Goal: Information Seeking & Learning: Learn about a topic

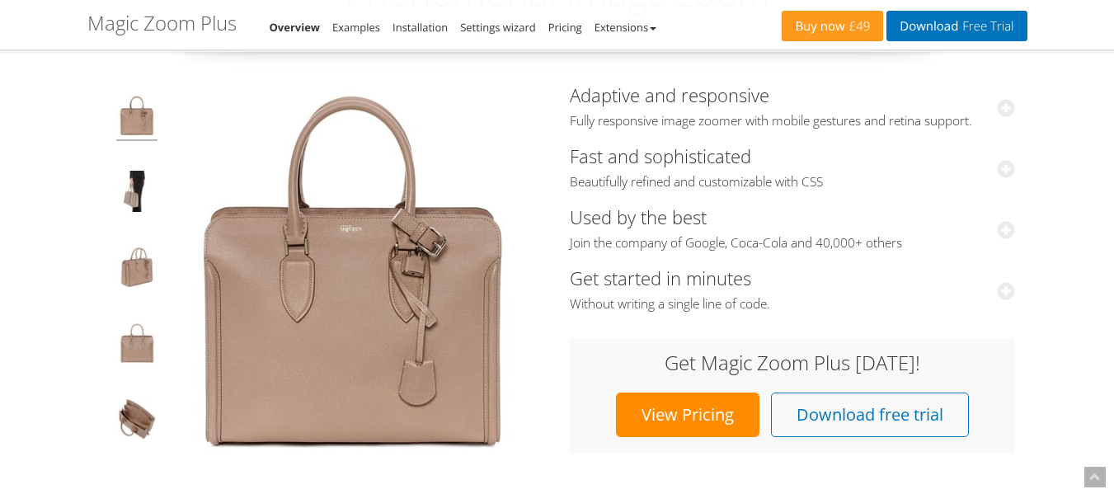
drag, startPoint x: 560, startPoint y: 323, endPoint x: 49, endPoint y: 136, distance: 544.6
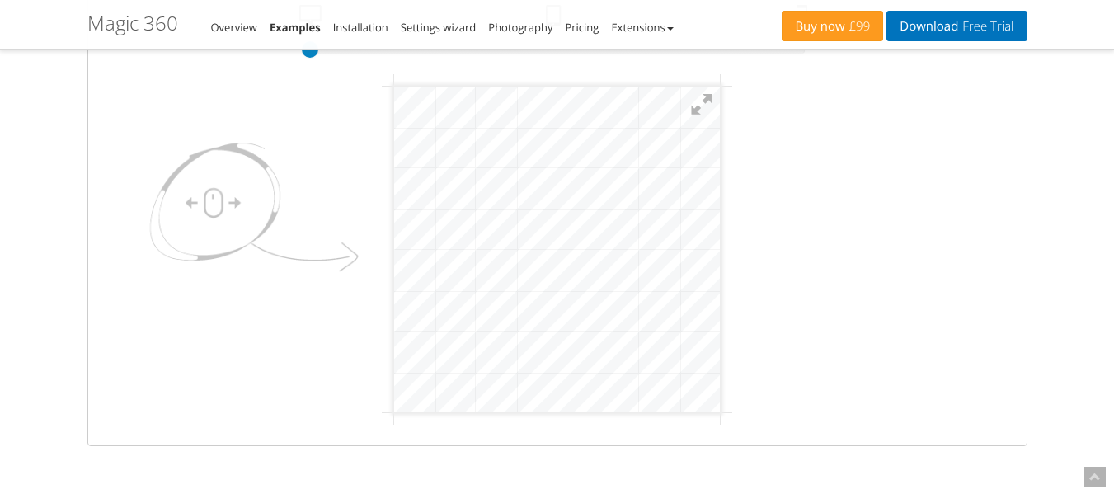
scroll to position [165, 0]
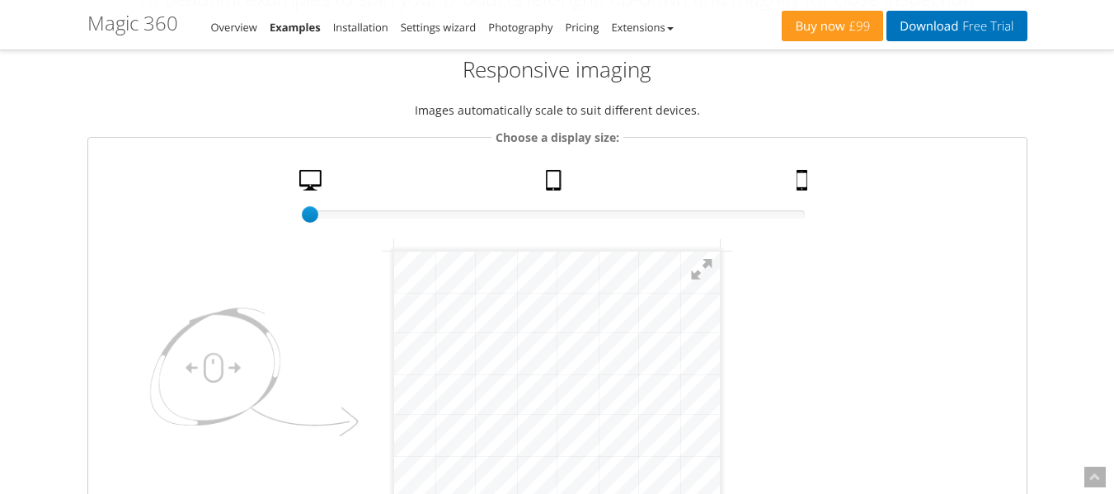
click at [558, 169] on fieldset "Choose a display size: 100% size 1 Desktop Tablet Mobile" at bounding box center [557, 369] width 940 height 483
click at [556, 181] on link "Tablet" at bounding box center [555, 184] width 33 height 29
click at [306, 178] on link "Desktop" at bounding box center [313, 184] width 40 height 29
click at [233, 337] on img at bounding box center [249, 377] width 231 height 174
click at [703, 267] on button at bounding box center [702, 269] width 36 height 36
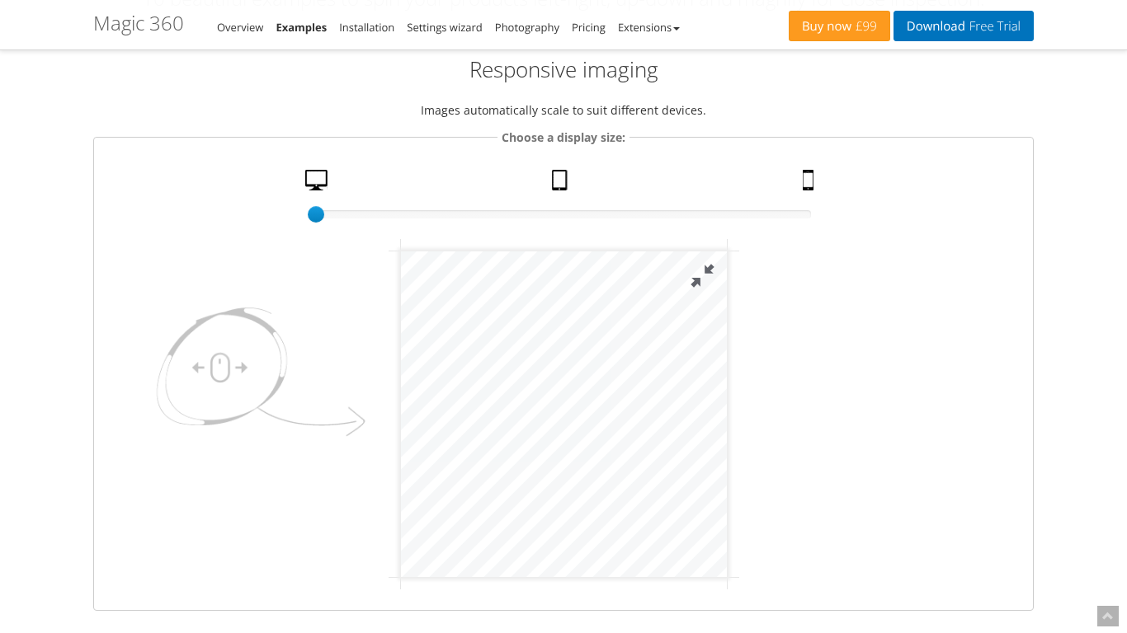
click at [726, 280] on button at bounding box center [700, 275] width 49 height 49
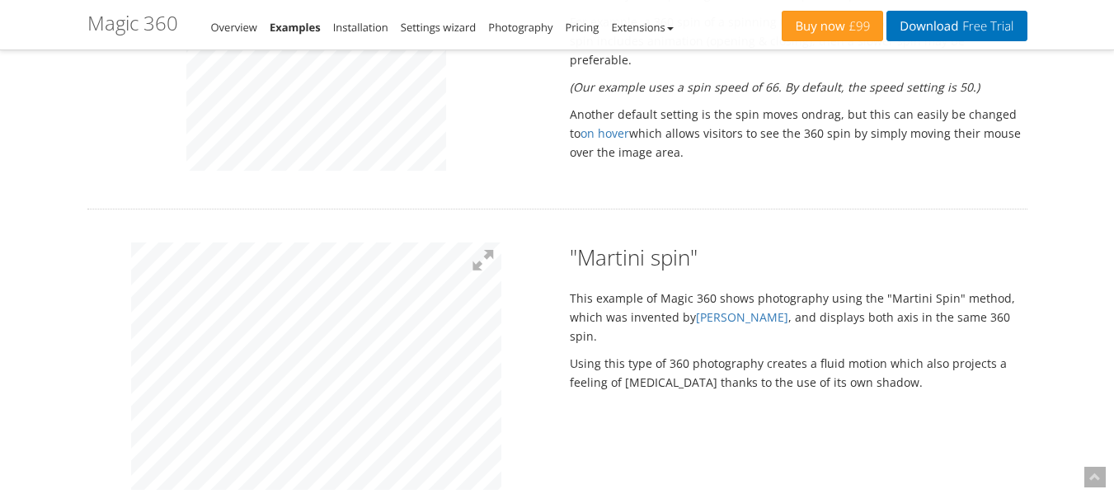
scroll to position [1320, 0]
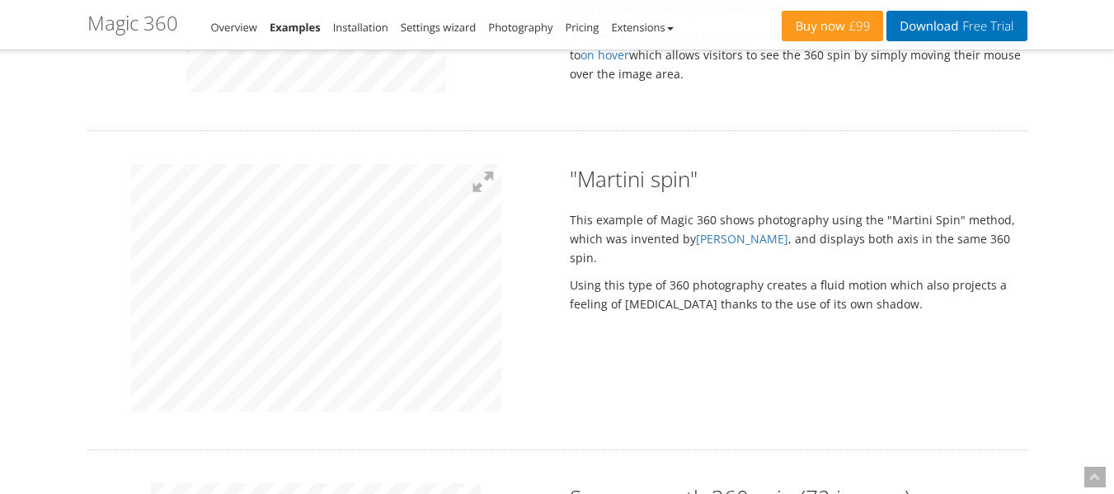
click at [902, 225] on div ""Martini spin" This example of Magic 360 shows photography using the "Martini S…" at bounding box center [557, 290] width 965 height 252
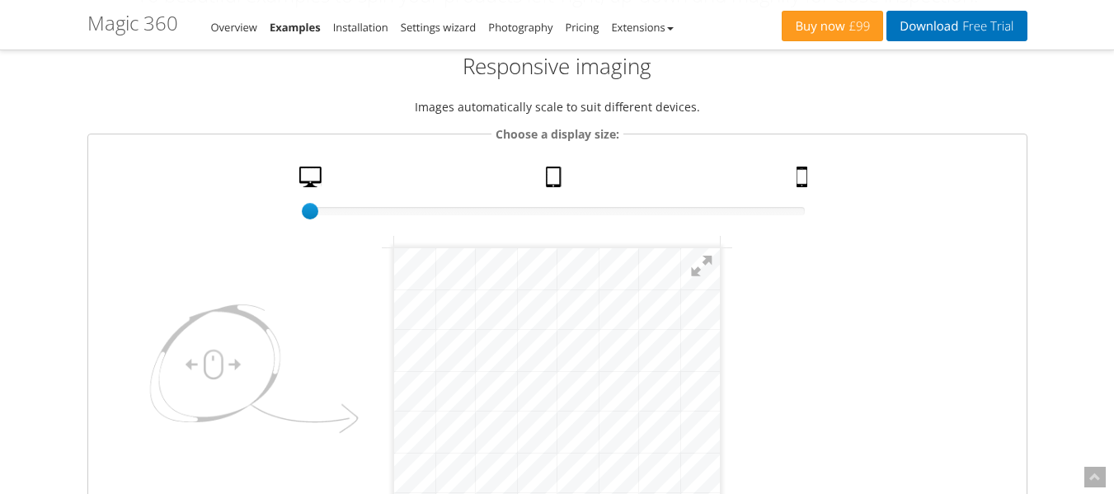
scroll to position [165, 0]
click at [780, 168] on fieldset "Choose a display size: 100% size 1 Desktop Tablet Mobile" at bounding box center [557, 369] width 940 height 483
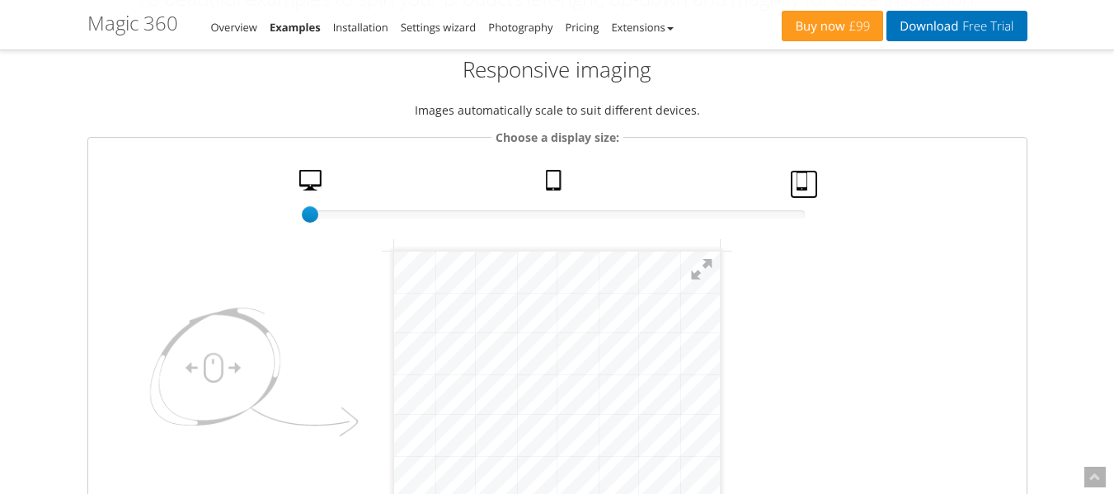
click at [790, 189] on link "Mobile" at bounding box center [804, 184] width 28 height 29
click at [548, 181] on link "Tablet" at bounding box center [555, 184] width 33 height 29
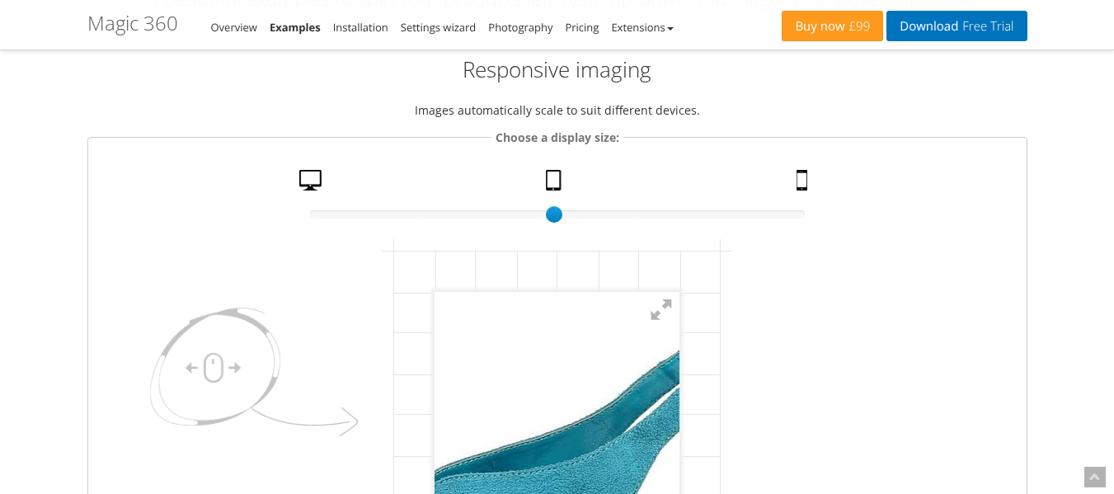
scroll to position [330, 0]
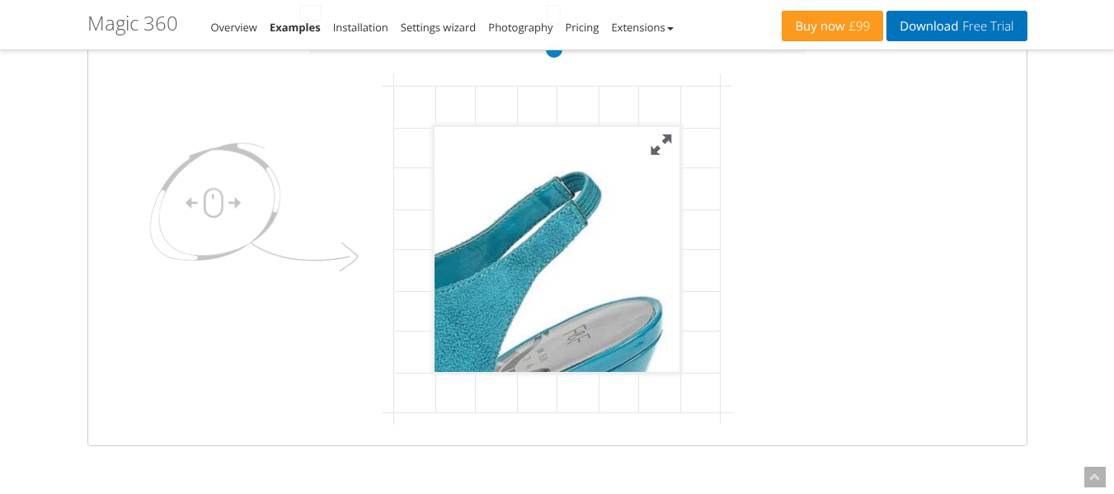
click at [664, 144] on button at bounding box center [661, 144] width 36 height 36
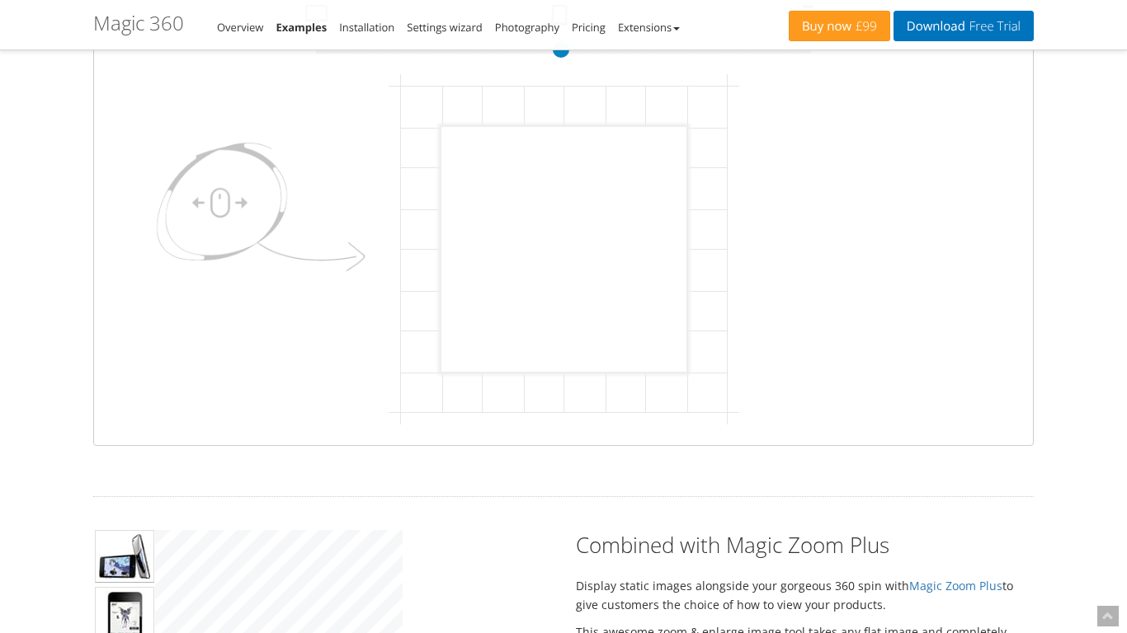
click at [766, 154] on button at bounding box center [741, 150] width 49 height 49
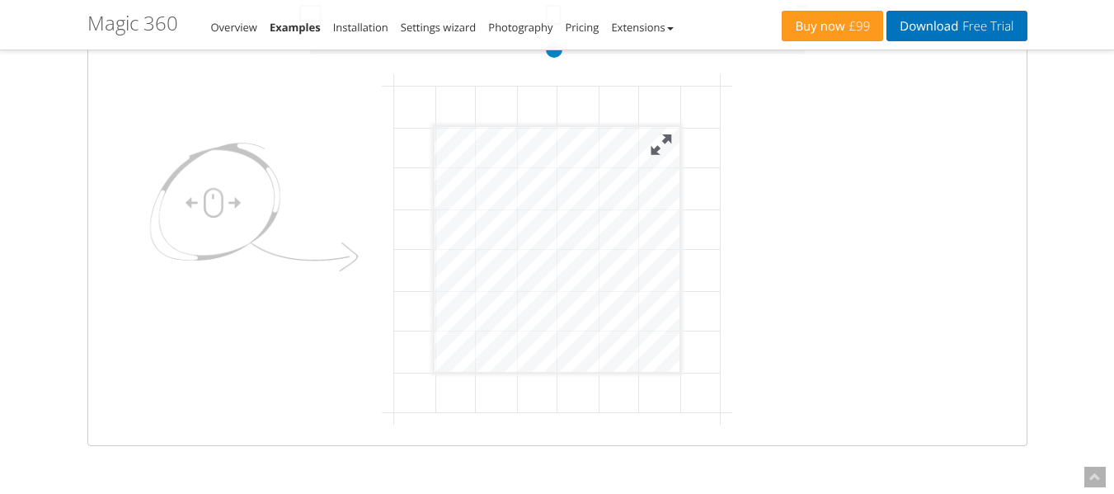
click at [668, 141] on button at bounding box center [661, 144] width 36 height 36
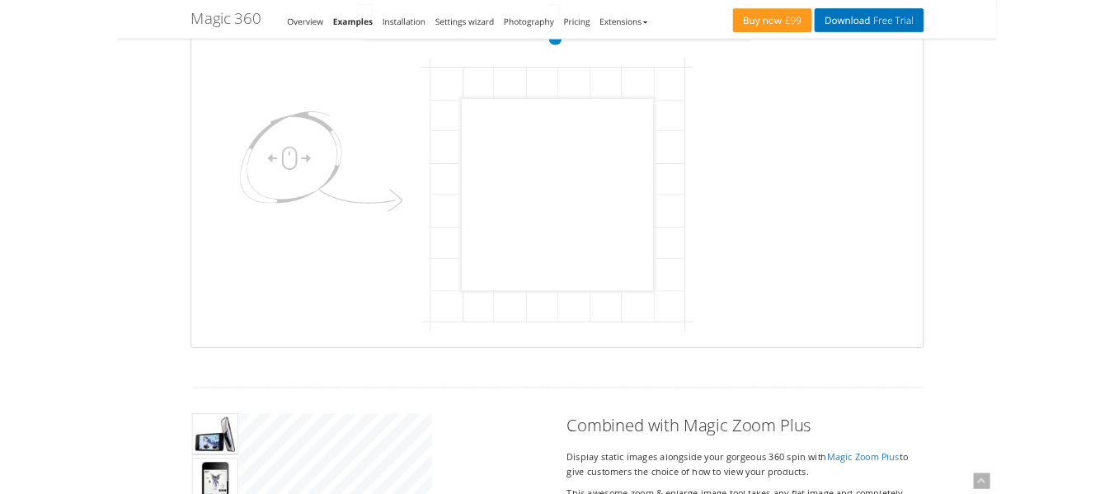
click at [787, 125] on button at bounding box center [761, 122] width 49 height 49
